Goal: Transaction & Acquisition: Obtain resource

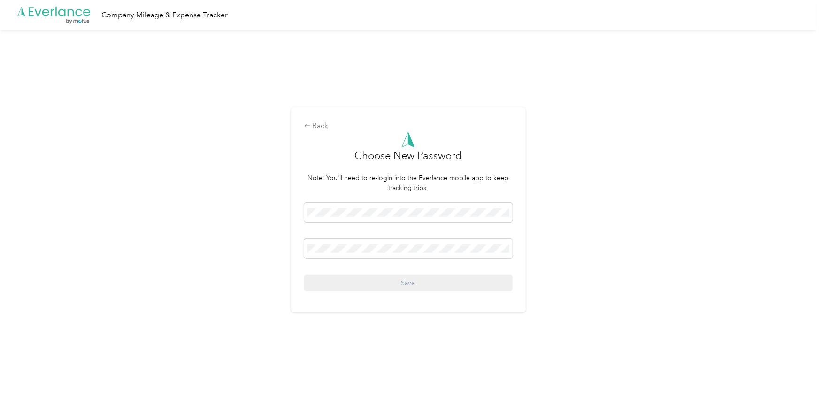
click at [316, 132] on div at bounding box center [408, 140] width 208 height 16
click at [317, 128] on div "Back" at bounding box center [408, 126] width 208 height 11
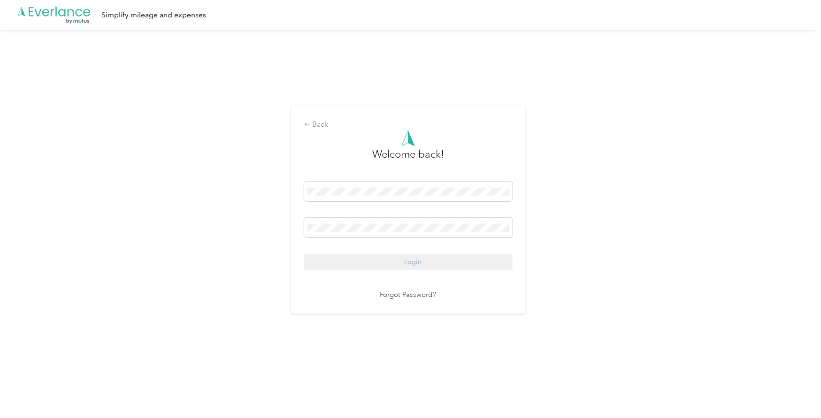
click at [394, 264] on div "Login" at bounding box center [408, 226] width 208 height 89
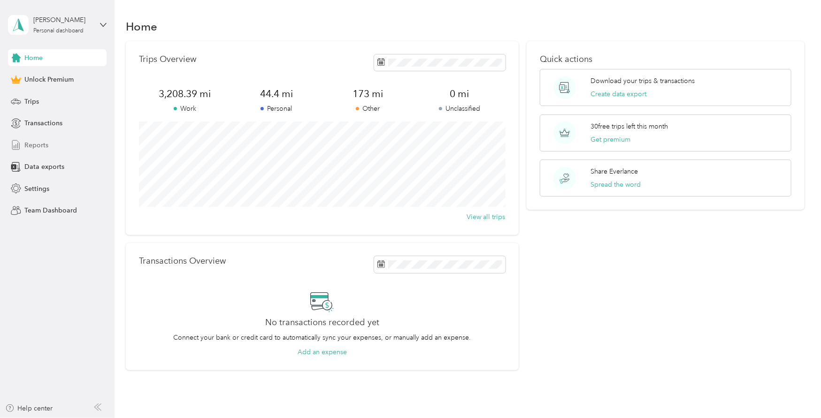
click at [69, 147] on div "Reports" at bounding box center [57, 145] width 99 height 17
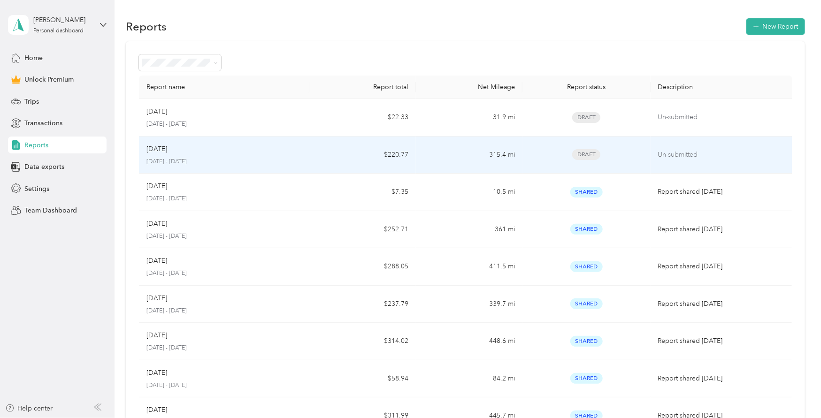
click at [595, 157] on span "Draft" at bounding box center [586, 154] width 28 height 11
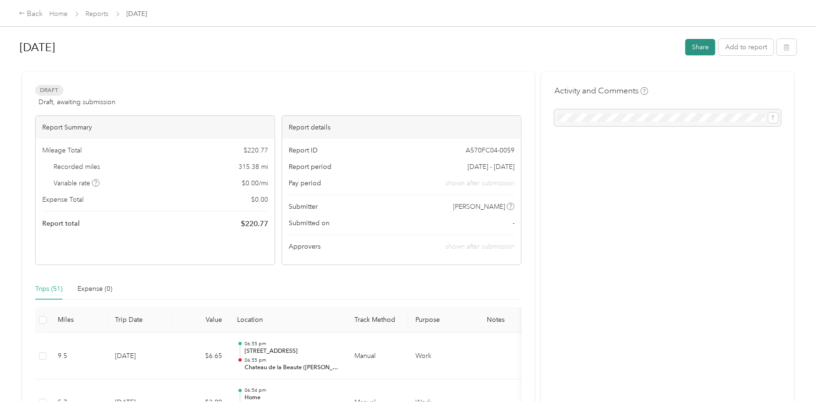
click at [693, 53] on button "Share" at bounding box center [700, 47] width 30 height 16
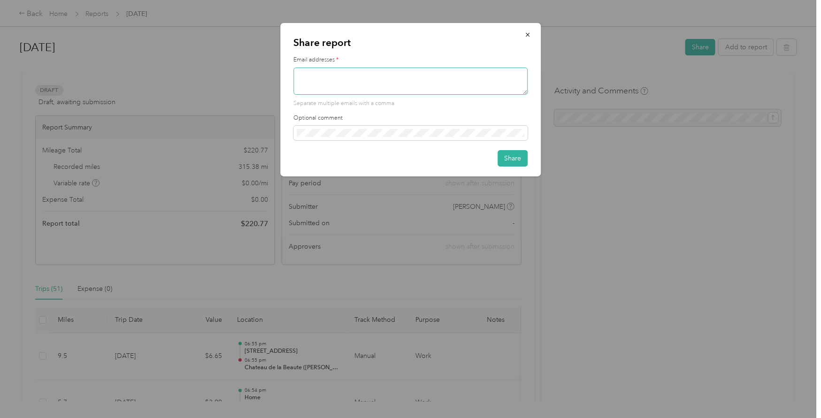
click at [329, 74] on textarea at bounding box center [410, 81] width 234 height 27
click at [252, 418] on div "Share report Email addresses * hello@ Separate multiple emails with a comma Opt…" at bounding box center [408, 418] width 816 height 0
paste textarea "[DOMAIN_NAME]"
type textarea "[EMAIL_ADDRESS][DOMAIN_NAME]"
click at [513, 161] on button "Share" at bounding box center [513, 158] width 30 height 16
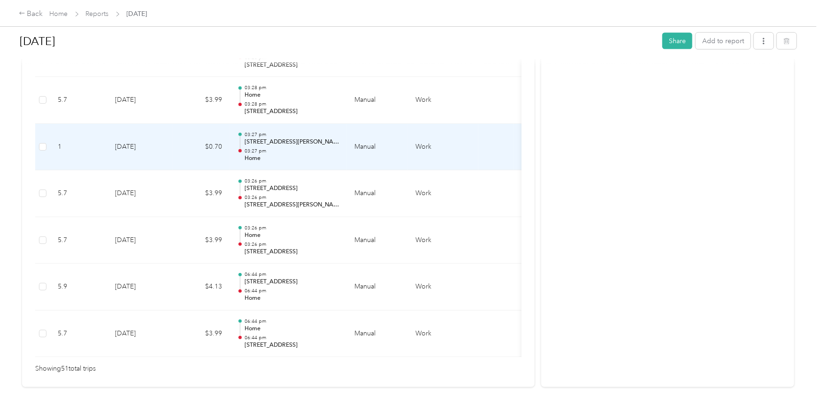
scroll to position [2382, 0]
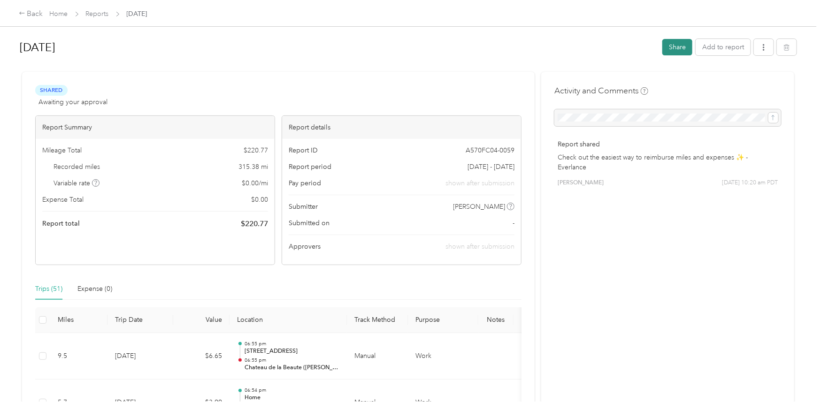
click at [679, 48] on button "Share" at bounding box center [677, 47] width 30 height 16
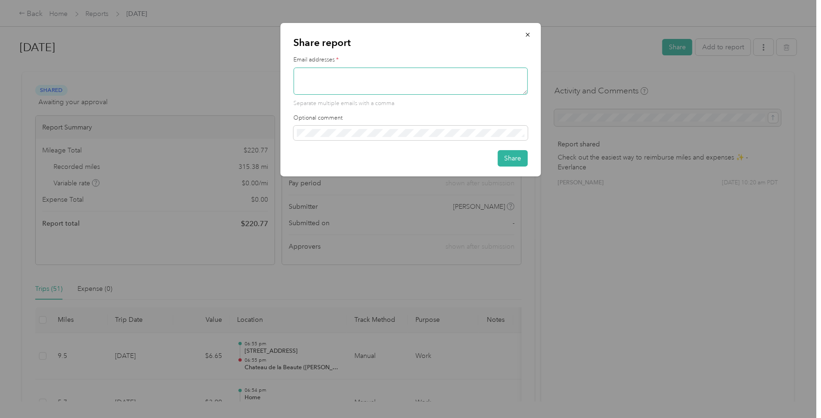
click at [340, 79] on textarea at bounding box center [410, 81] width 234 height 27
type textarea "t"
type textarea "tabatha"
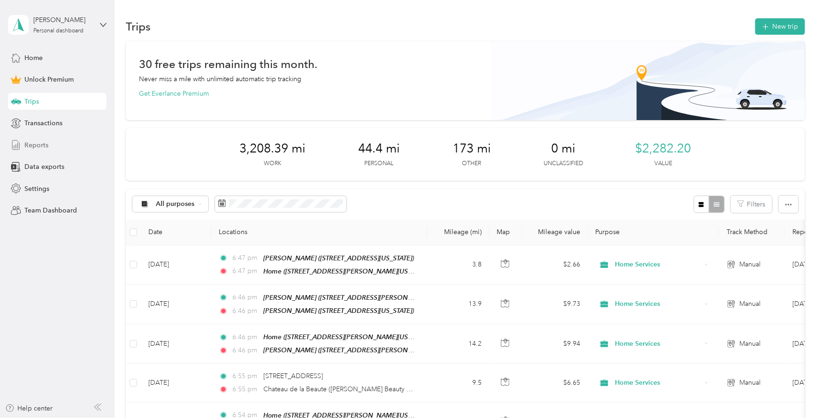
click at [54, 143] on div "Reports" at bounding box center [57, 145] width 99 height 17
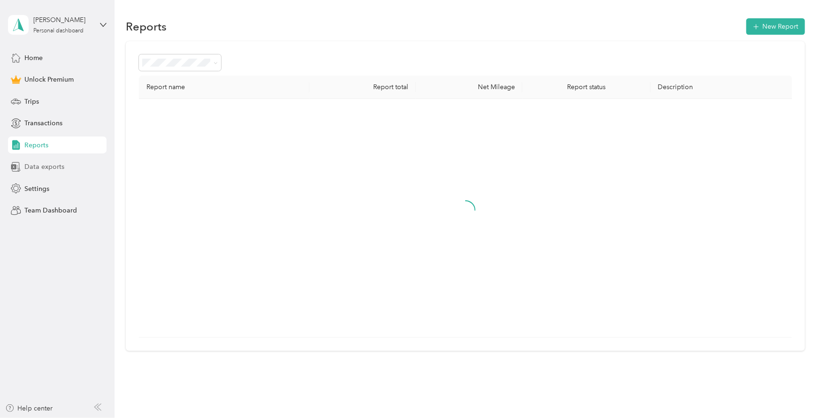
click at [79, 167] on div "Data exports" at bounding box center [57, 167] width 99 height 17
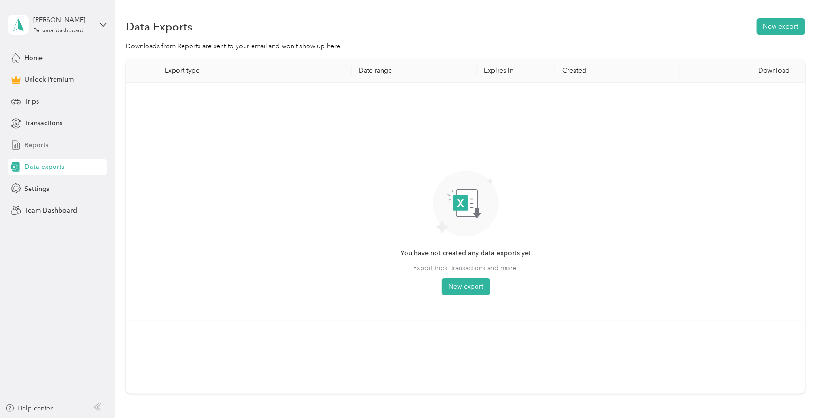
click at [80, 148] on div "Reports" at bounding box center [57, 145] width 99 height 17
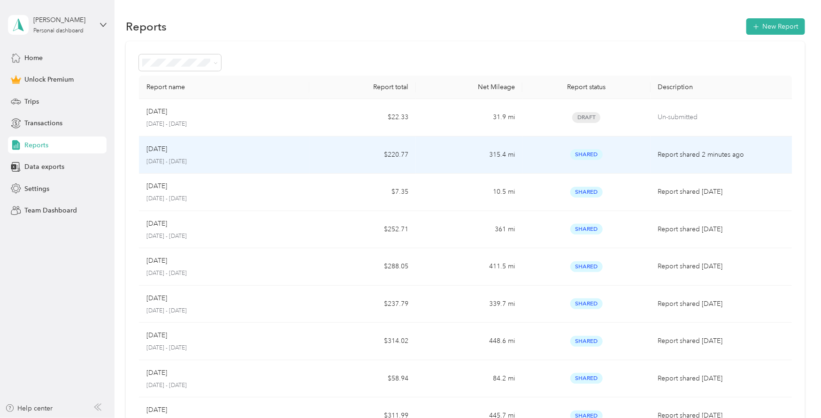
click at [683, 158] on p "Report shared 2 minutes ago" at bounding box center [721, 155] width 127 height 10
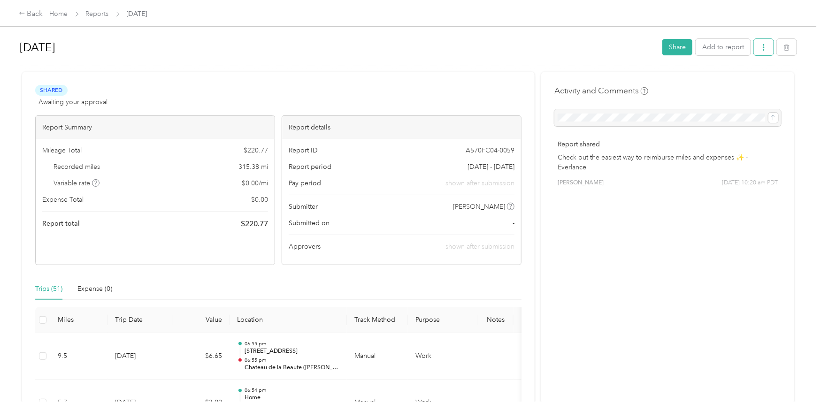
click at [772, 49] on button "button" at bounding box center [764, 47] width 20 height 16
click at [755, 81] on div "Download" at bounding box center [741, 82] width 56 height 10
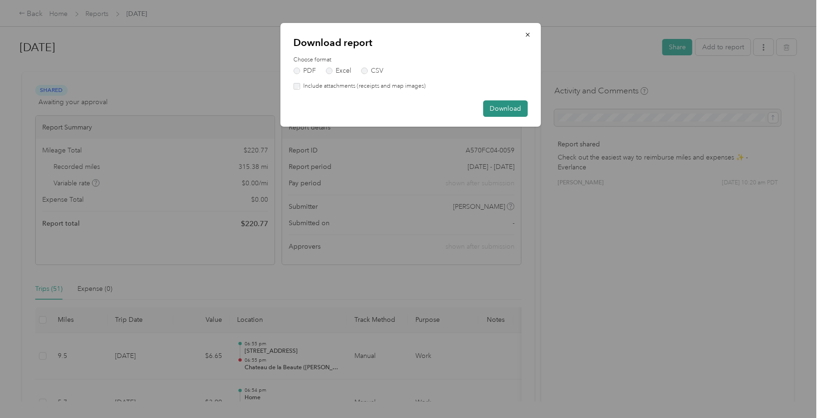
click at [503, 106] on button "Download" at bounding box center [505, 108] width 45 height 16
